Goal: Navigation & Orientation: Find specific page/section

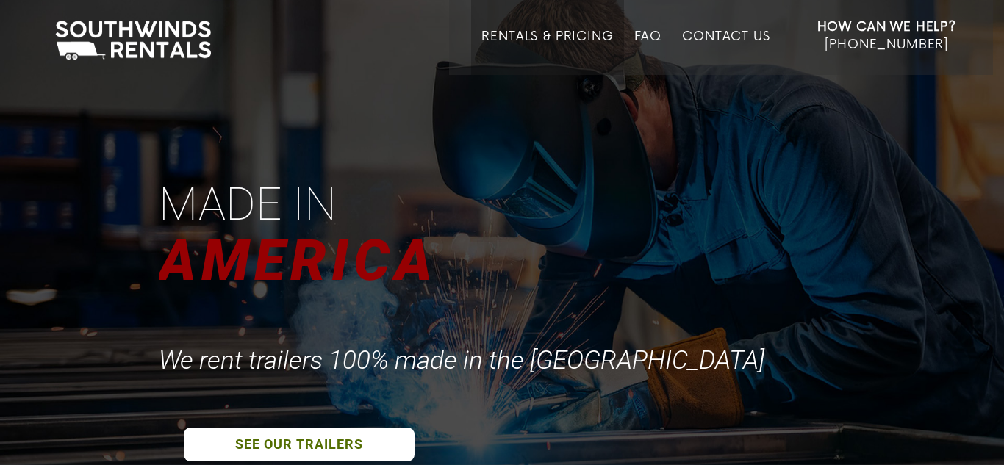
click at [517, 36] on link "Rentals & Pricing" at bounding box center [547, 52] width 132 height 46
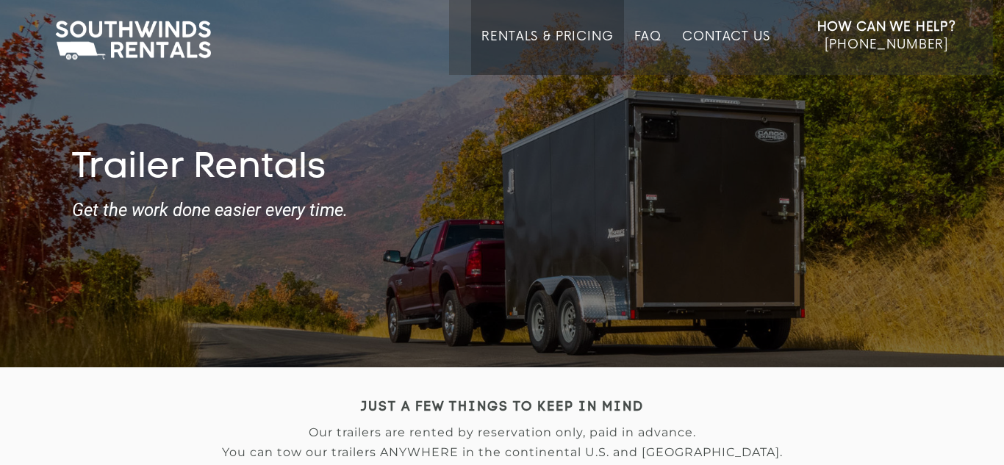
click at [517, 36] on link "Rentals & Pricing" at bounding box center [547, 52] width 132 height 46
